Goal: Communication & Community: Participate in discussion

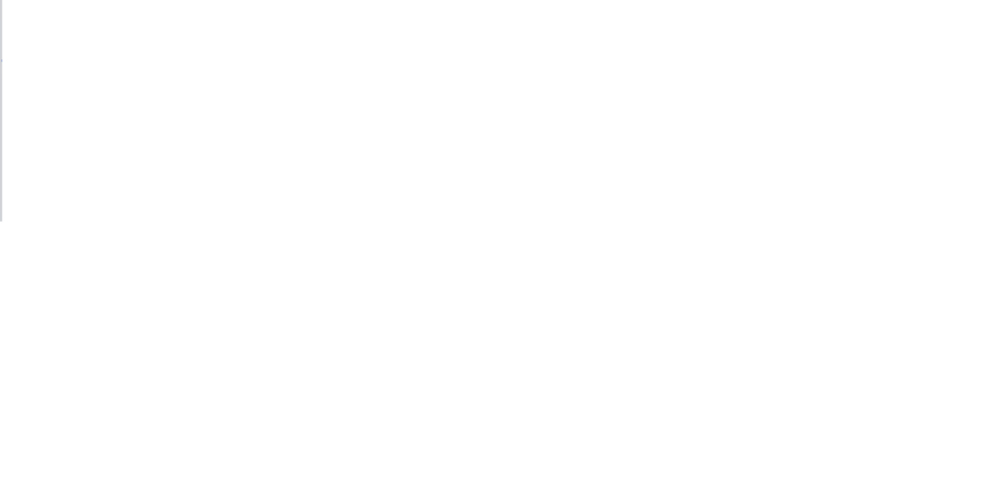
scroll to position [151, 0]
click at [624, 84] on button "Close" at bounding box center [806, 86] width 57 height 25
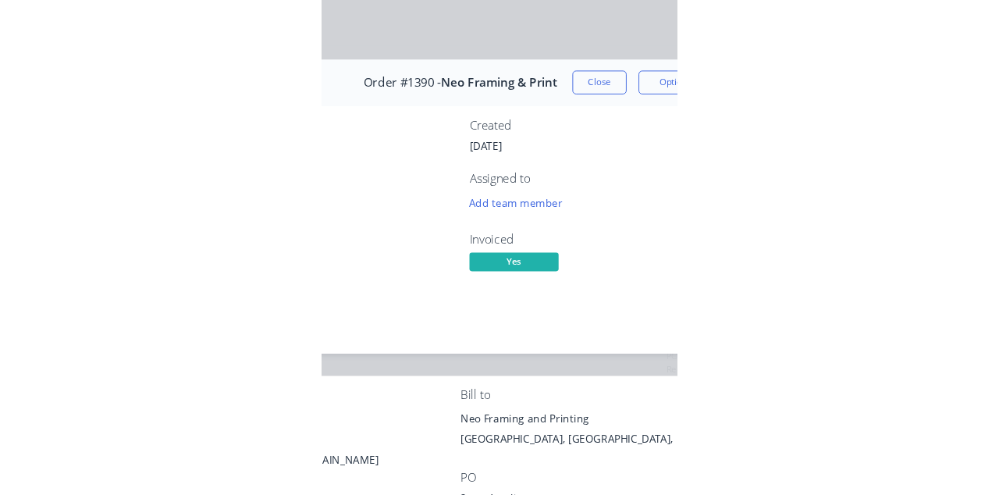
scroll to position [0, 0]
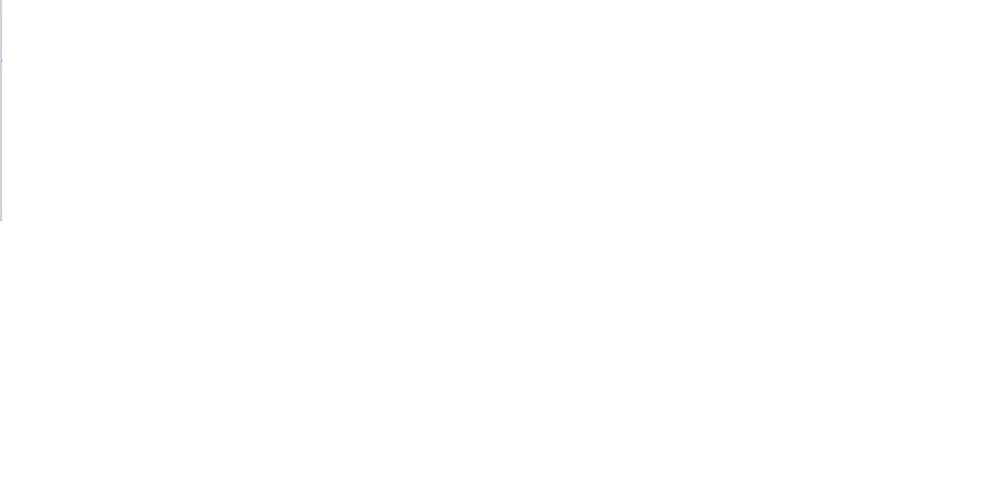
click at [163, 137] on div "Collaborate" at bounding box center [132, 137] width 62 height 14
click at [624, 460] on div at bounding box center [502, 451] width 400 height 16
click at [624, 463] on button "Send" at bounding box center [847, 450] width 62 height 23
click at [624, 86] on button "Close" at bounding box center [806, 86] width 57 height 25
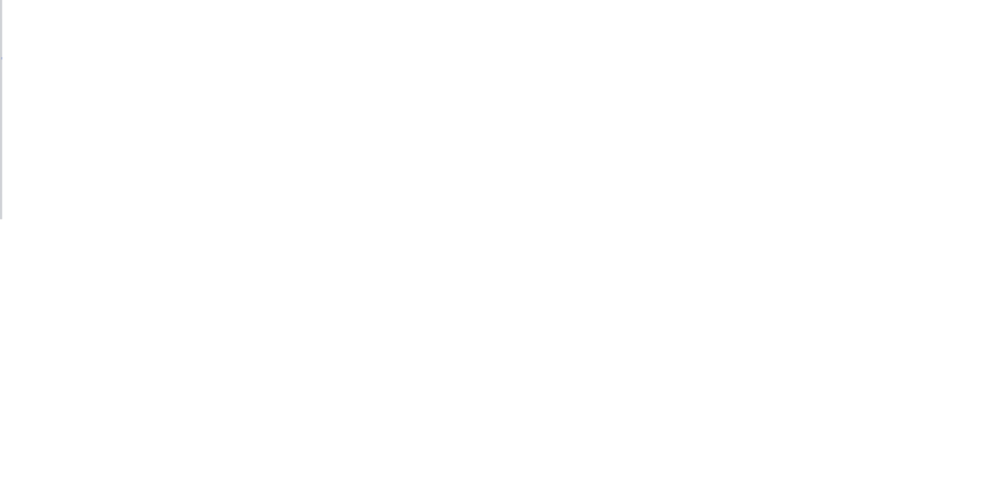
click at [207, 121] on button "Collaborate" at bounding box center [133, 136] width 148 height 39
click at [624, 460] on div at bounding box center [502, 451] width 400 height 16
click at [624, 463] on button "Send" at bounding box center [847, 450] width 62 height 23
click at [624, 95] on button "Close" at bounding box center [806, 86] width 57 height 25
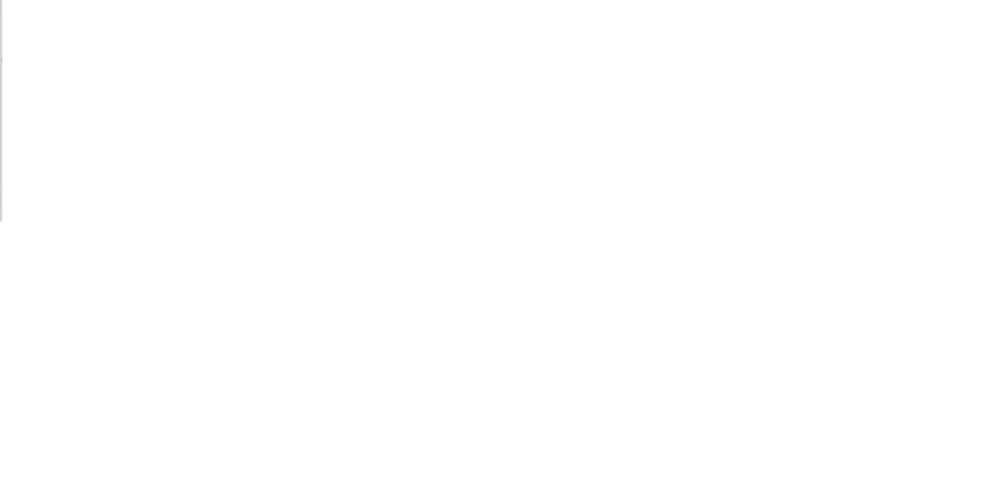
click at [207, 144] on button "Collaborate" at bounding box center [133, 136] width 148 height 39
click at [624, 460] on div at bounding box center [502, 451] width 400 height 16
click at [624, 463] on button "Send" at bounding box center [847, 450] width 62 height 23
click at [624, 91] on button "Close" at bounding box center [806, 86] width 57 height 25
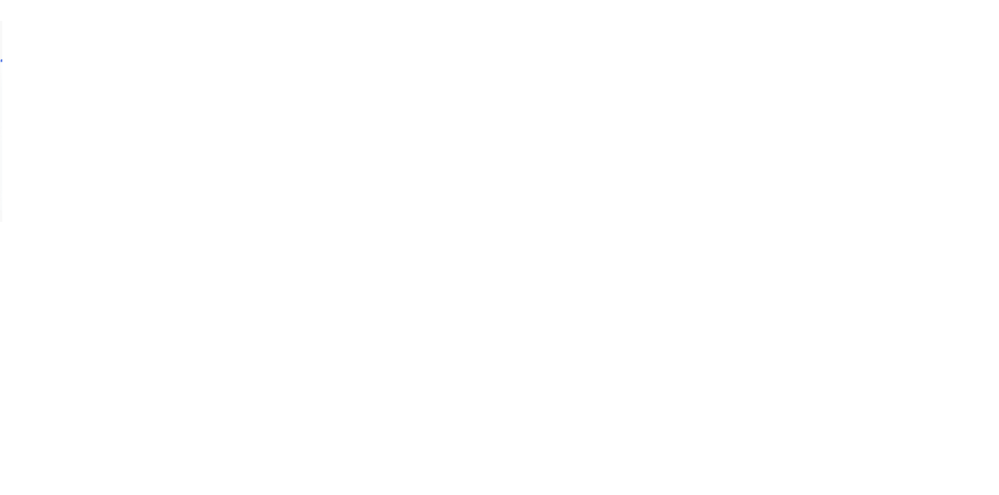
click at [207, 116] on button "Order details" at bounding box center [133, 97] width 148 height 39
click at [207, 117] on button "Collaborate" at bounding box center [133, 136] width 148 height 39
click at [624, 85] on button "Close" at bounding box center [806, 86] width 57 height 25
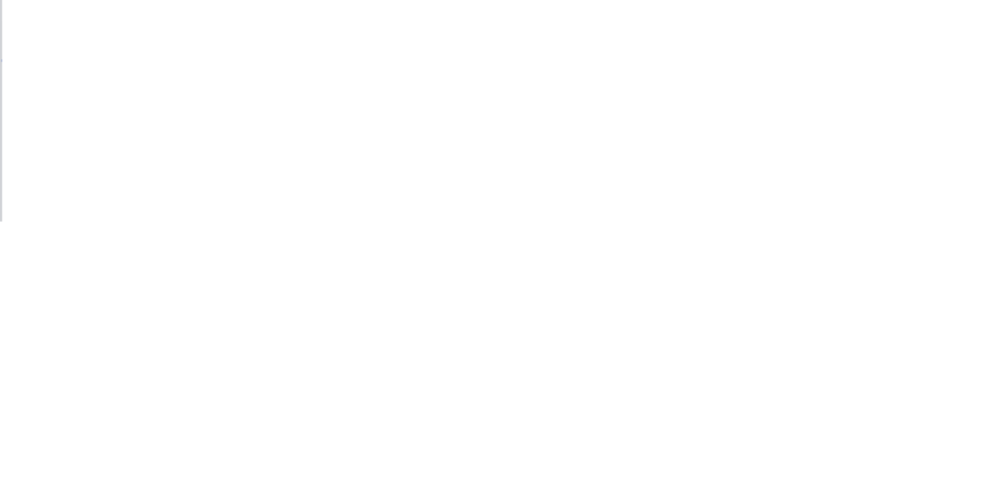
click at [624, 84] on button "Close" at bounding box center [806, 86] width 57 height 25
click at [624, 86] on button "Close" at bounding box center [806, 86] width 57 height 25
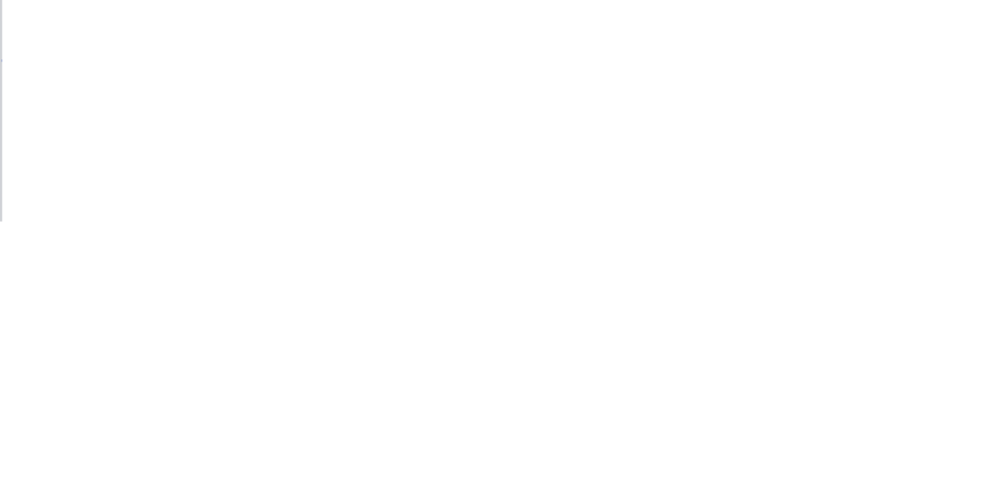
click at [624, 87] on button "Close" at bounding box center [806, 86] width 57 height 25
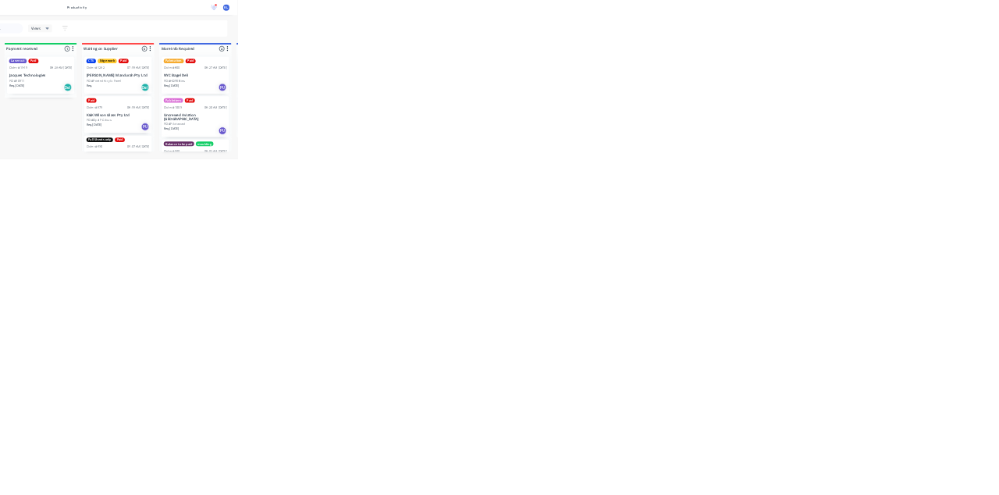
scroll to position [505, 0]
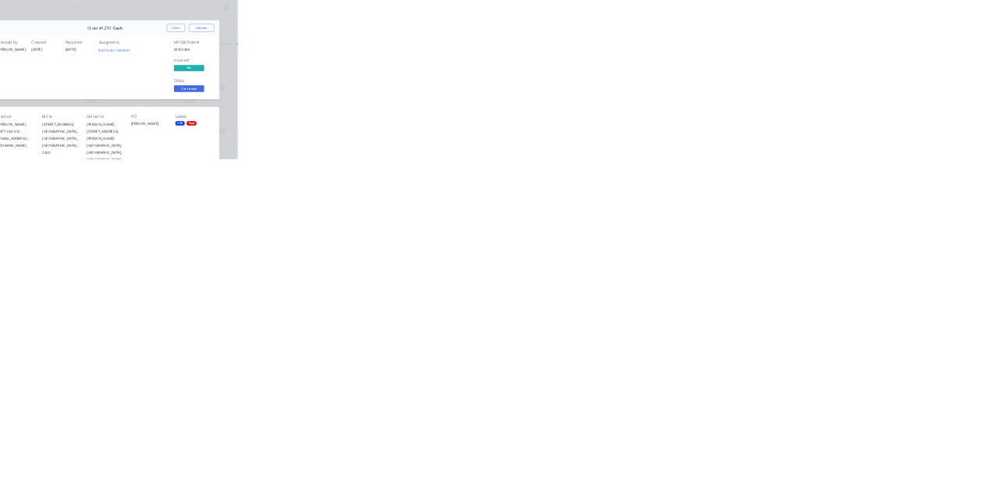
click at [163, 140] on div "Collaborate" at bounding box center [132, 137] width 62 height 14
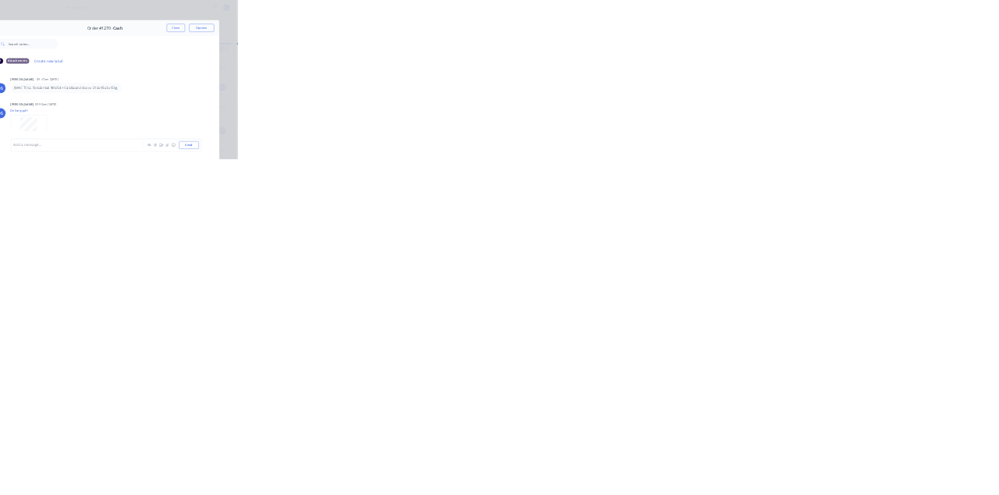
click at [835, 86] on button "Close" at bounding box center [806, 86] width 57 height 25
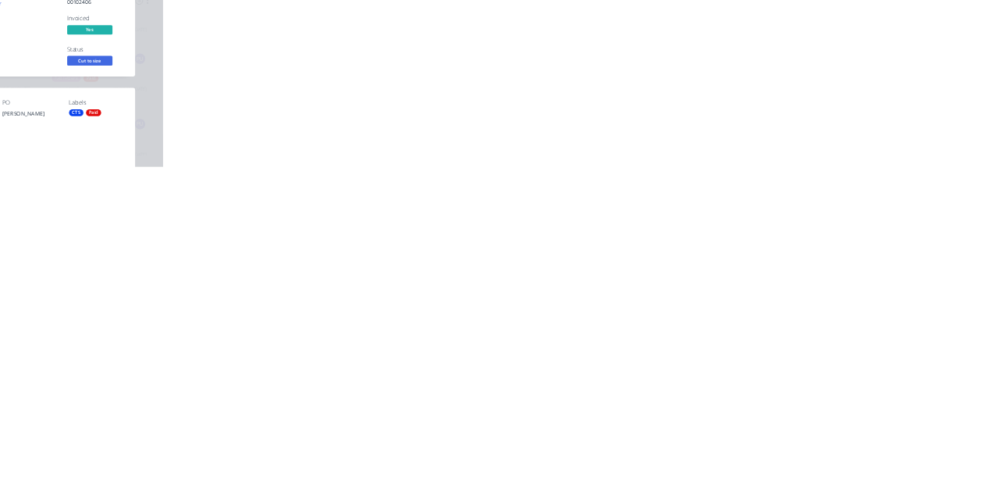
scroll to position [0, 0]
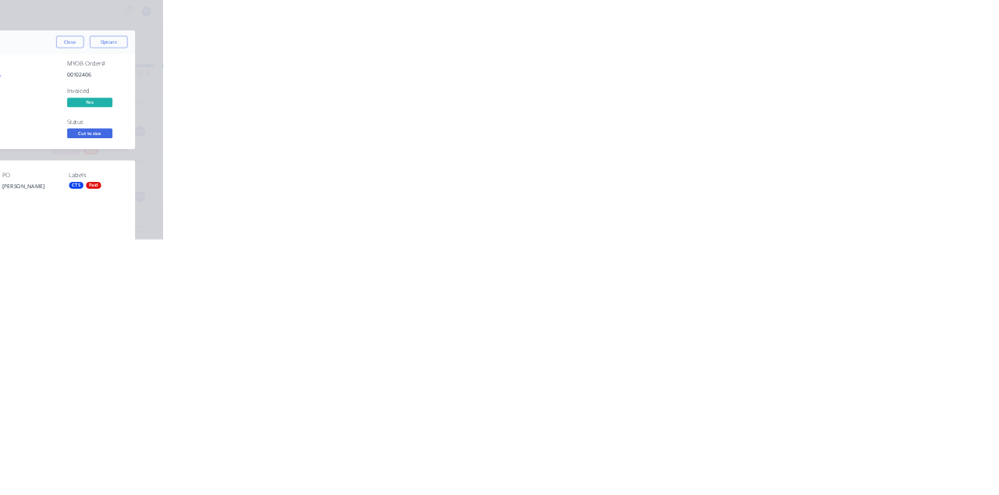
click at [94, 139] on icon at bounding box center [88, 138] width 11 height 9
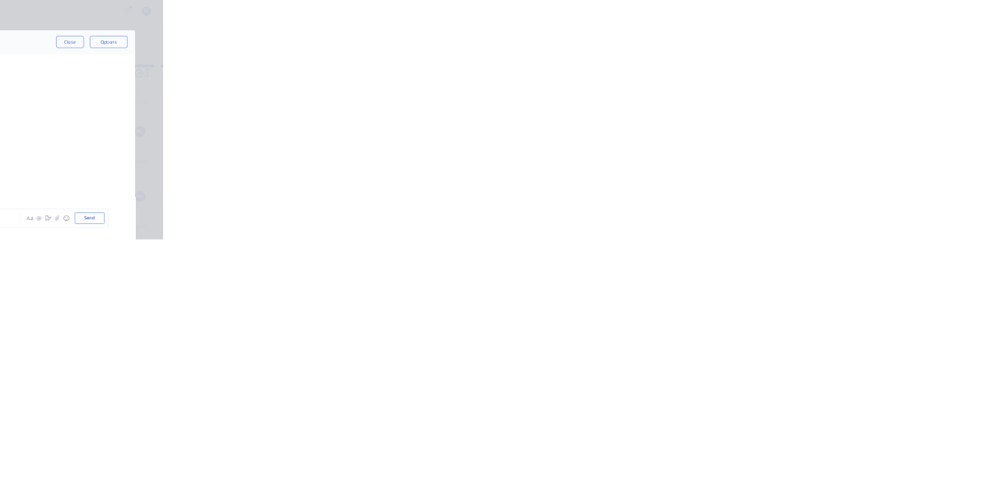
click at [702, 460] on div at bounding box center [502, 451] width 400 height 16
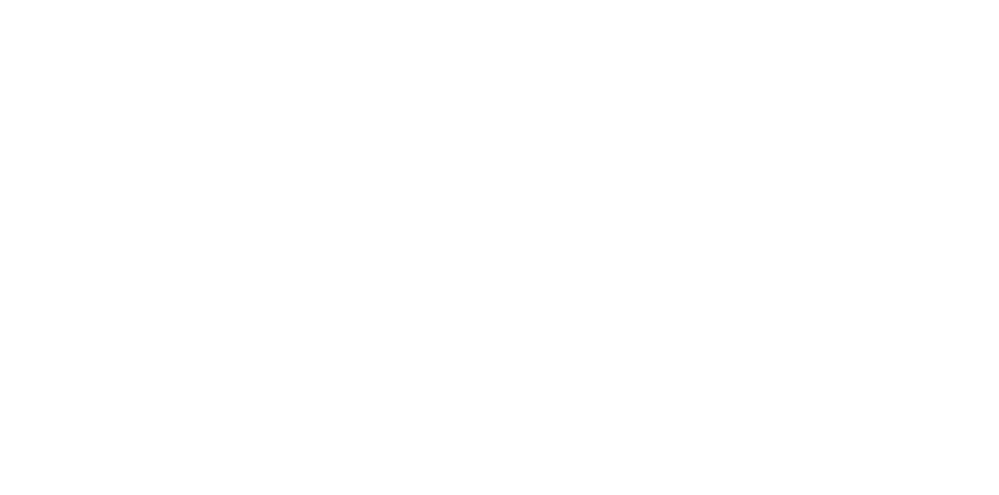
click at [835, 84] on button "Close" at bounding box center [806, 86] width 57 height 25
click at [163, 136] on div "Collaborate" at bounding box center [132, 137] width 62 height 14
click at [702, 460] on div at bounding box center [502, 451] width 400 height 16
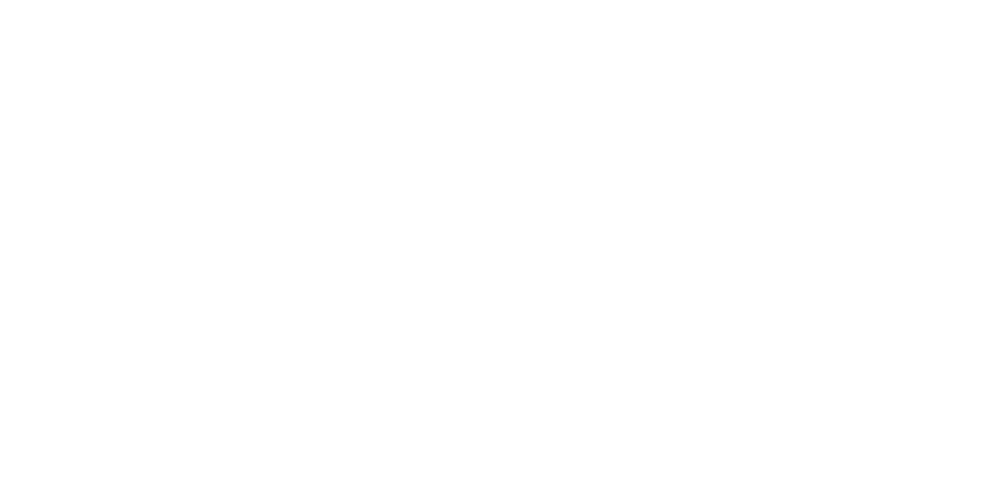
click at [878, 463] on button "Send" at bounding box center [847, 450] width 62 height 23
click at [835, 86] on button "Close" at bounding box center [806, 86] width 57 height 25
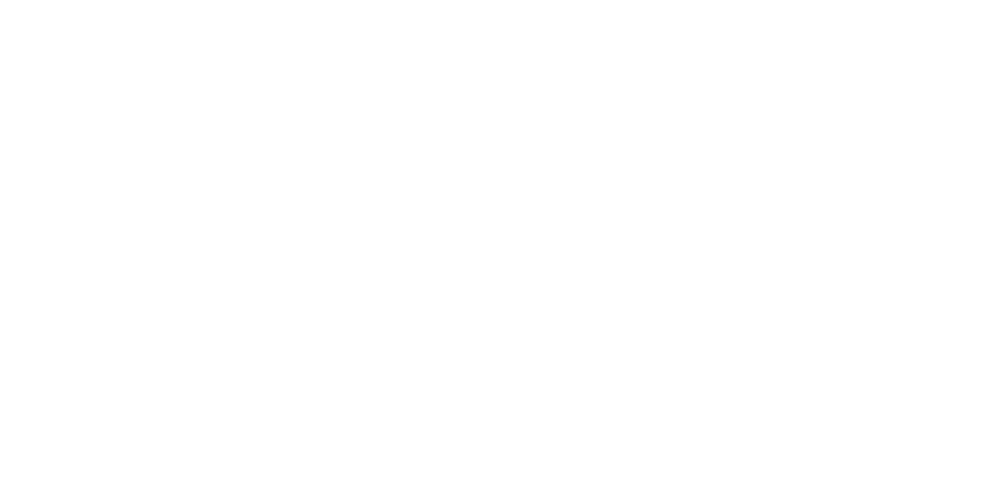
click at [207, 133] on button "Collaborate" at bounding box center [133, 136] width 148 height 39
click at [835, 83] on button "Close" at bounding box center [806, 86] width 57 height 25
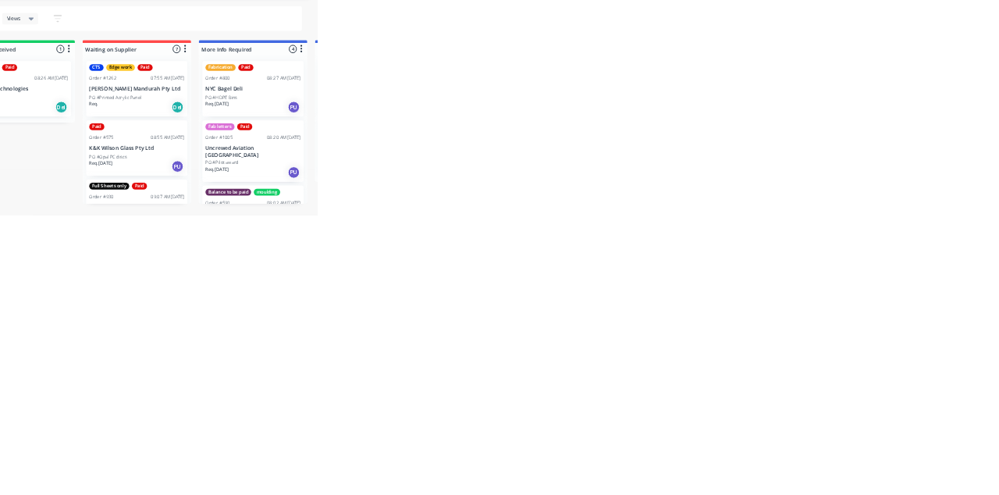
scroll to position [0, 0]
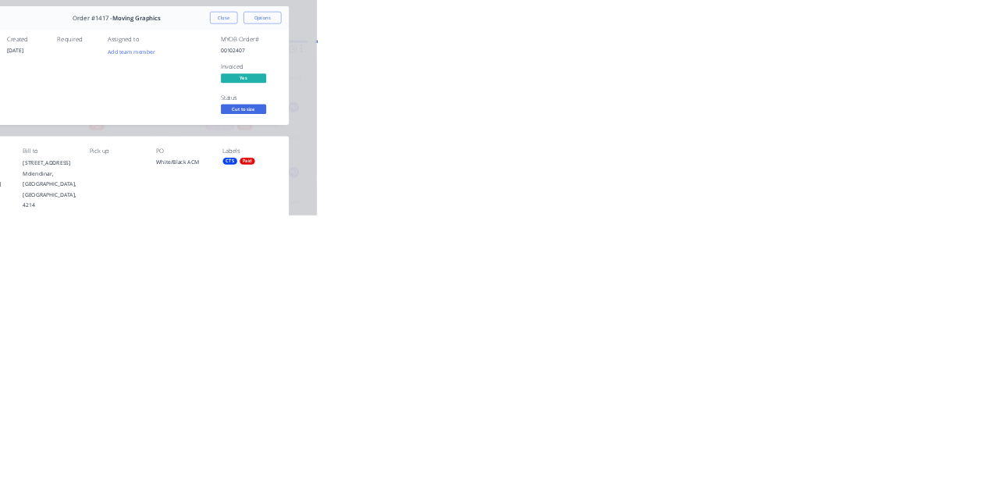
click at [207, 120] on button "Collaborate" at bounding box center [133, 136] width 148 height 39
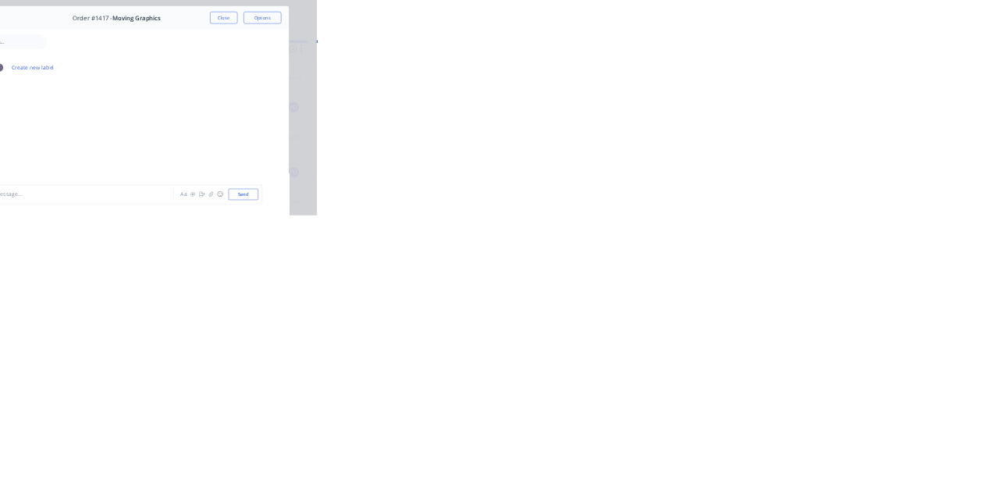
click at [702, 460] on div at bounding box center [502, 451] width 400 height 16
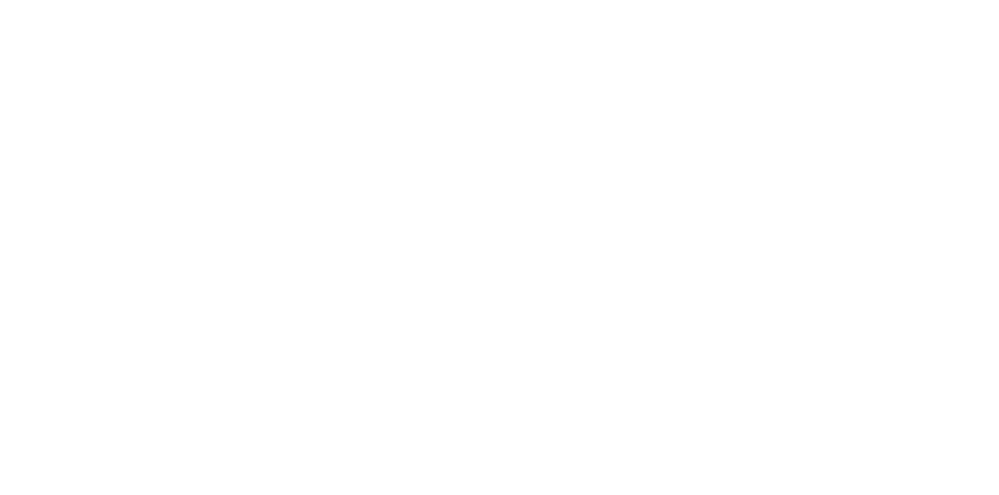
click at [878, 463] on button "Send" at bounding box center [847, 450] width 62 height 23
click at [835, 80] on button "Close" at bounding box center [806, 86] width 57 height 25
